Goal: Transaction & Acquisition: Purchase product/service

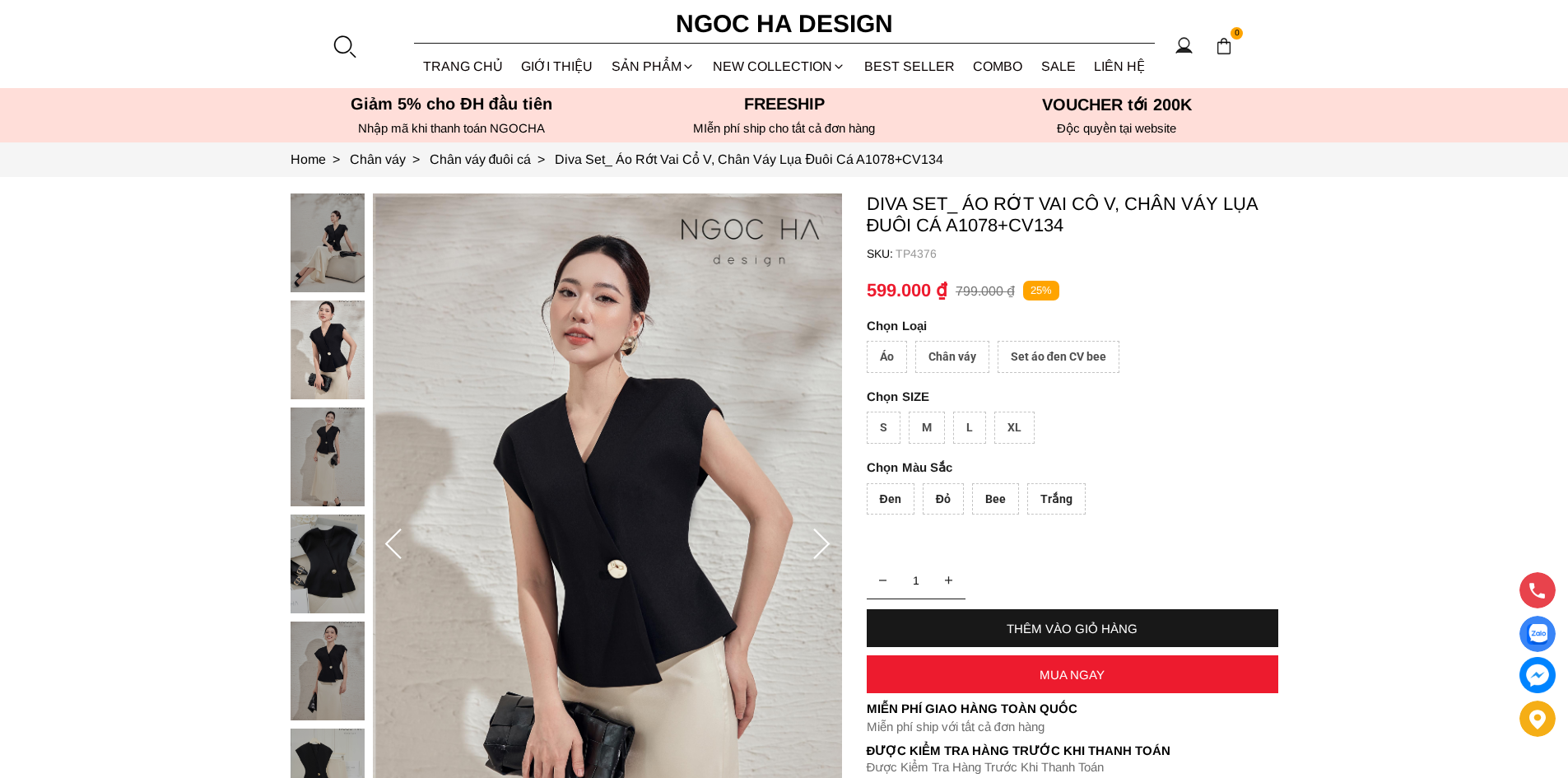
click at [348, 45] on div at bounding box center [344, 46] width 25 height 25
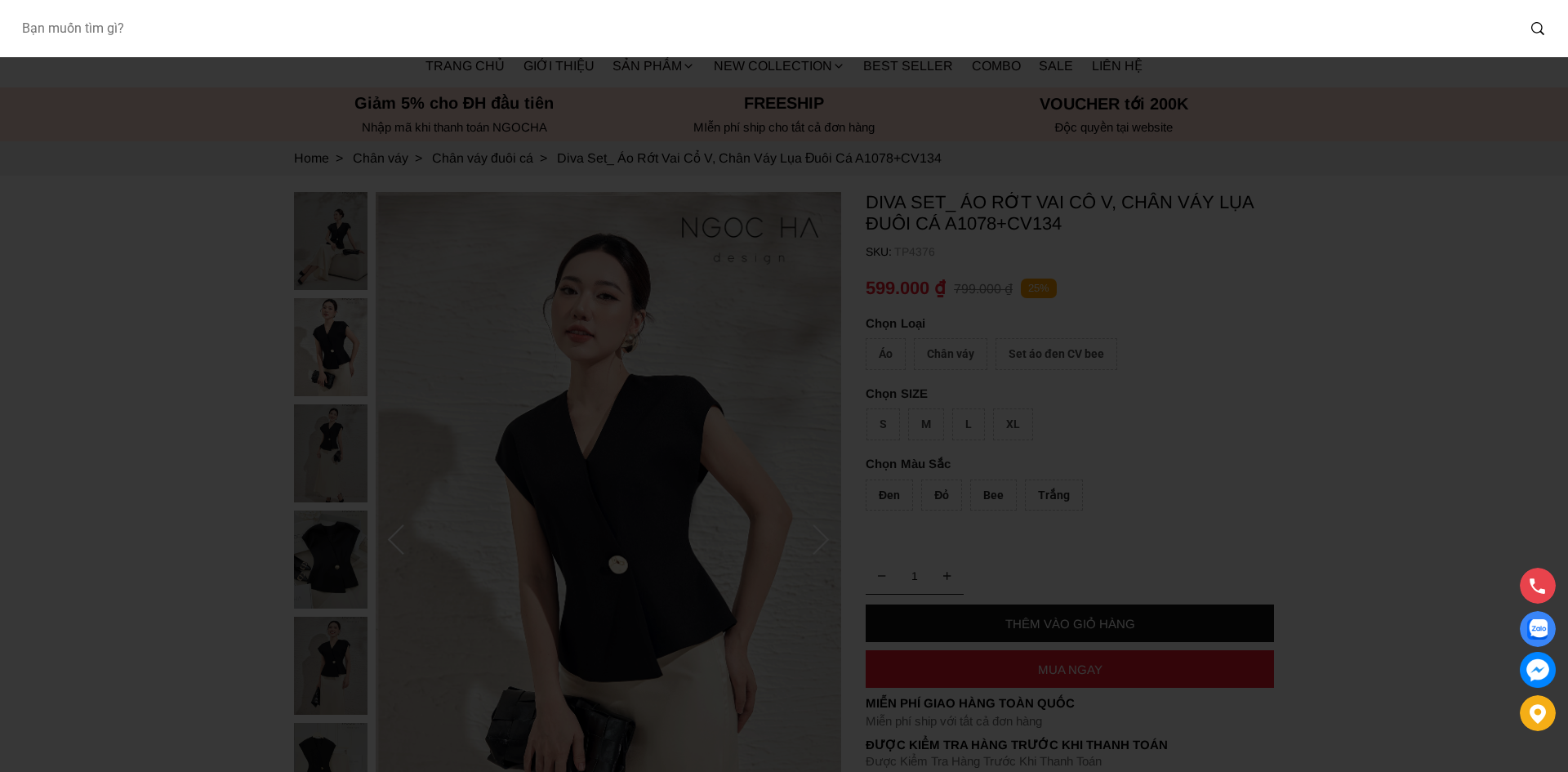
click at [459, 36] on input "Input search Bạn muốn tìm gì?" at bounding box center [762, 28] width 1508 height 38
type input "bj127"
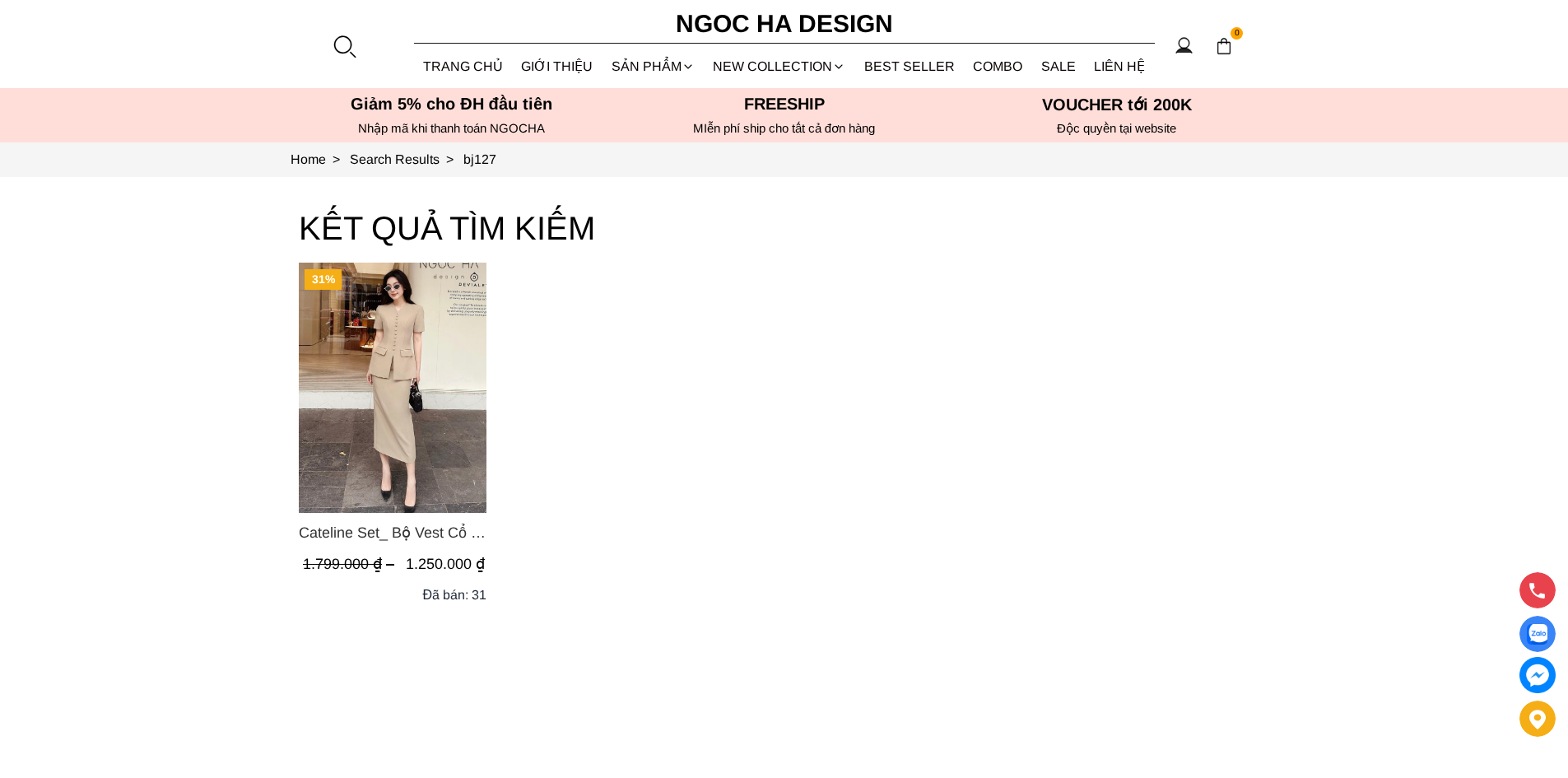
click at [344, 542] on span "Cateline Set_ Bộ Vest Cổ V Đính Cúc Nhí Chân Váy Bút Chì BJ127" at bounding box center [393, 532] width 188 height 23
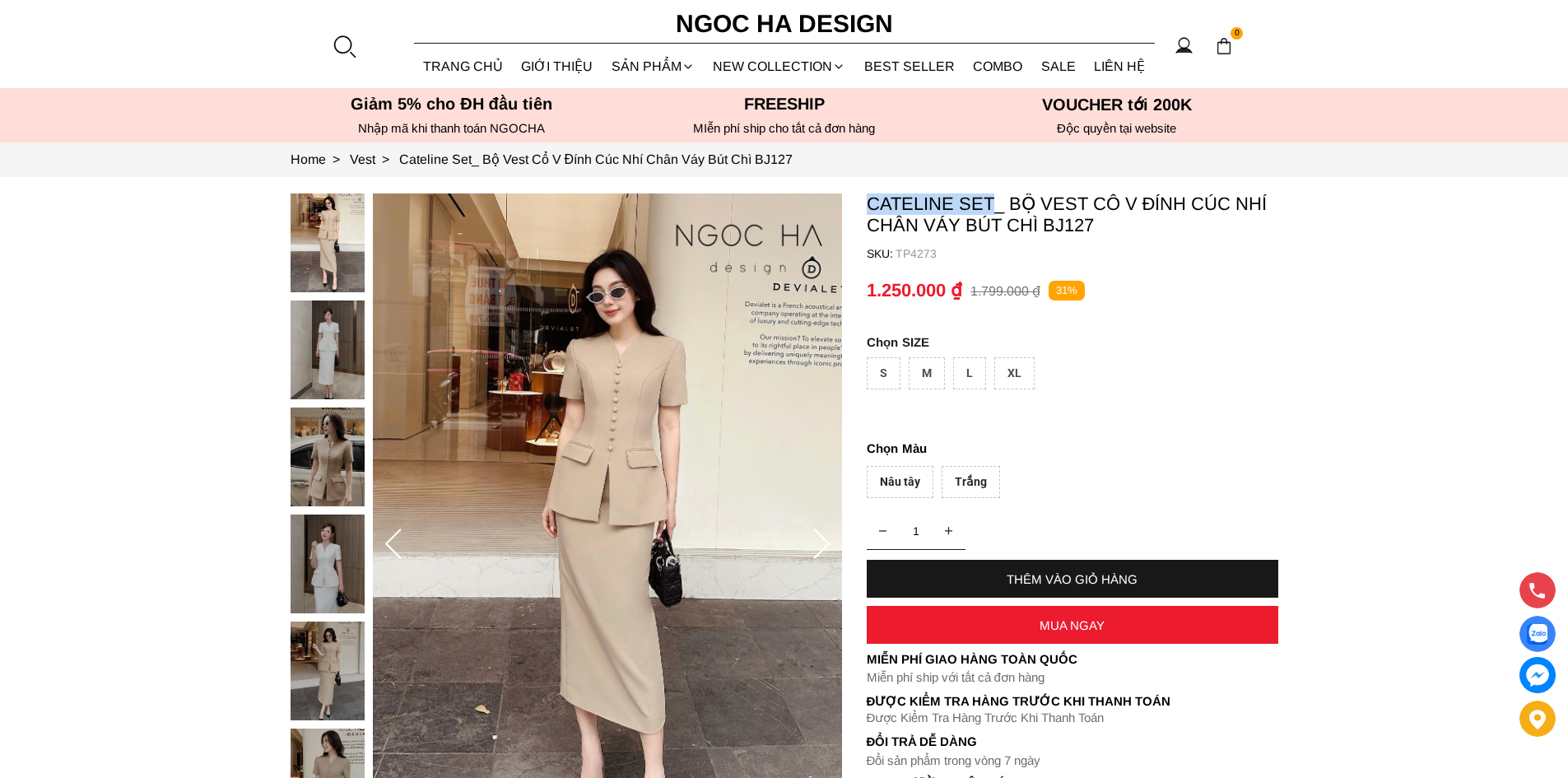
drag, startPoint x: 866, startPoint y: 206, endPoint x: 993, endPoint y: 213, distance: 127.2
click at [993, 213] on p "Cateline Set_ Bộ Vest Cổ V Đính Cúc Nhí Chân Váy Bút Chì BJ127" at bounding box center [1071, 215] width 411 height 43
copy p "Cateline Set"
